Goal: Find specific page/section

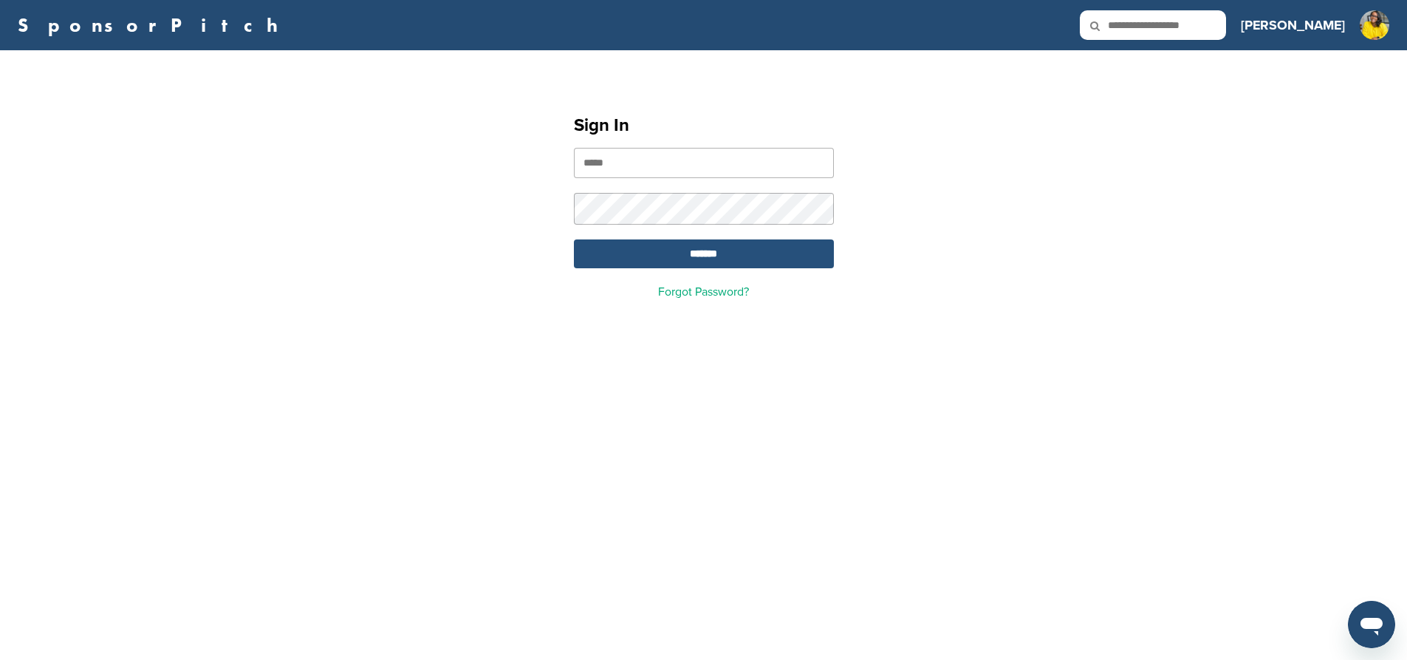
type input "**********"
click at [742, 256] on input "*******" at bounding box center [704, 253] width 260 height 29
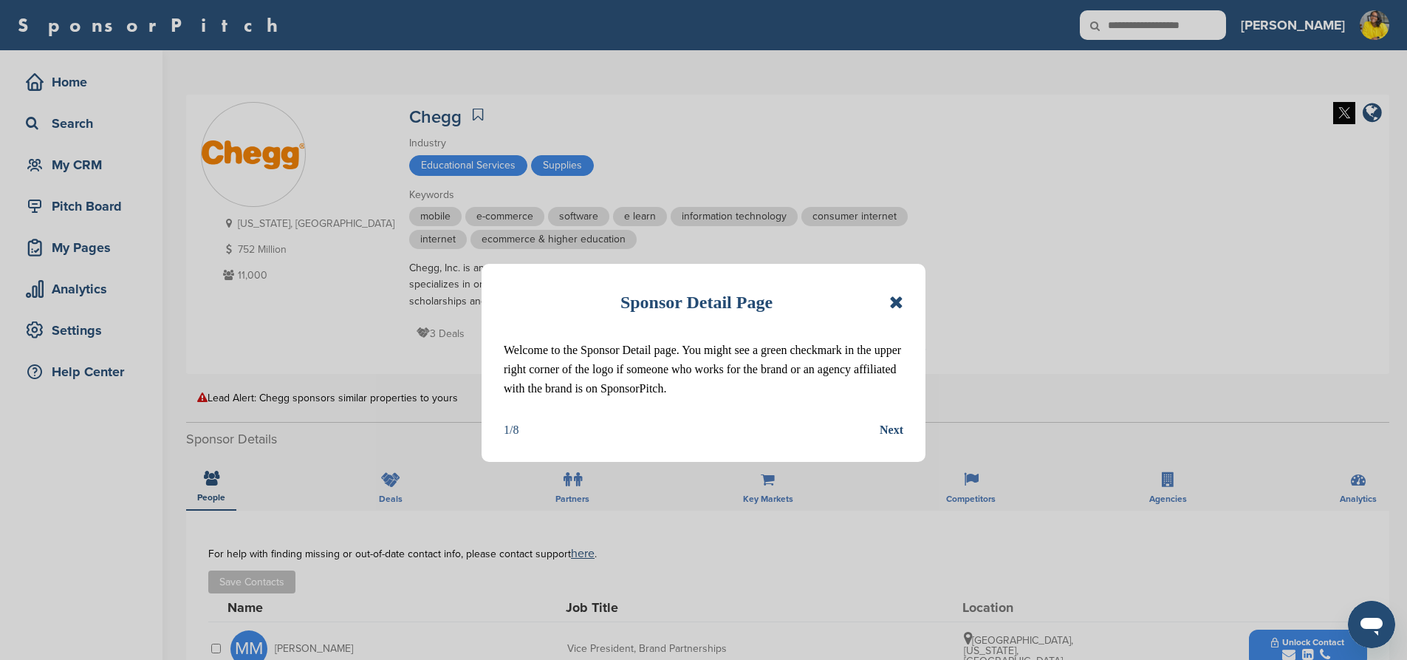
click at [898, 303] on icon at bounding box center [896, 302] width 14 height 18
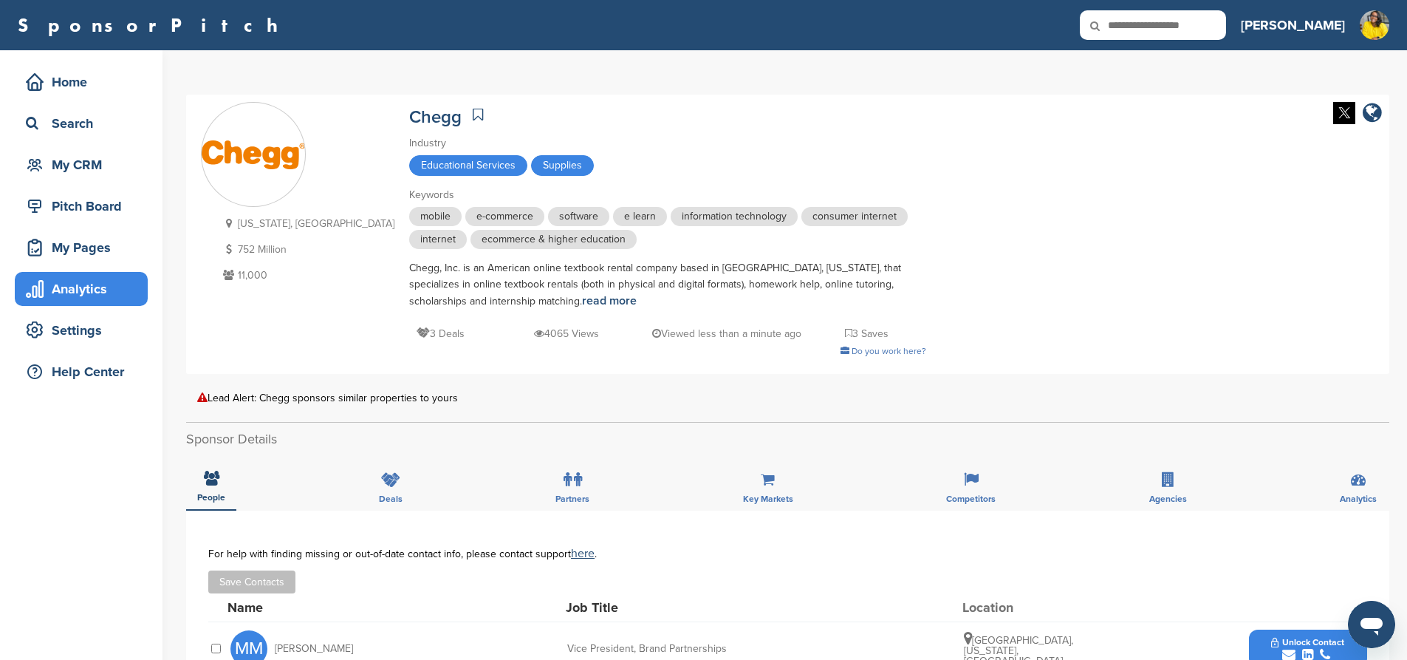
click at [53, 292] on div "Analytics" at bounding box center [85, 288] width 126 height 27
